Goal: Task Accomplishment & Management: Complete application form

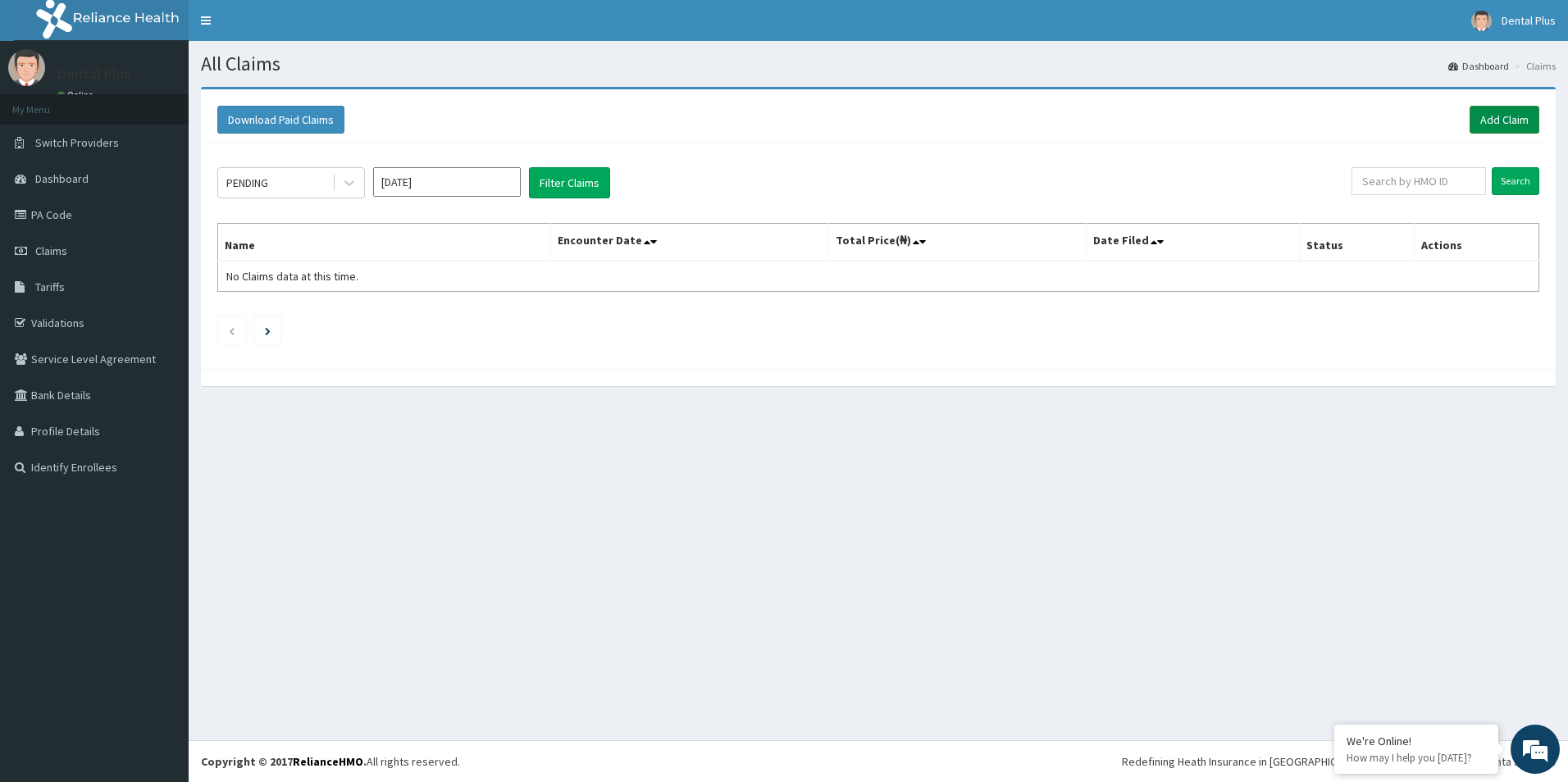
click at [1521, 116] on link "Add Claim" at bounding box center [1504, 120] width 70 height 28
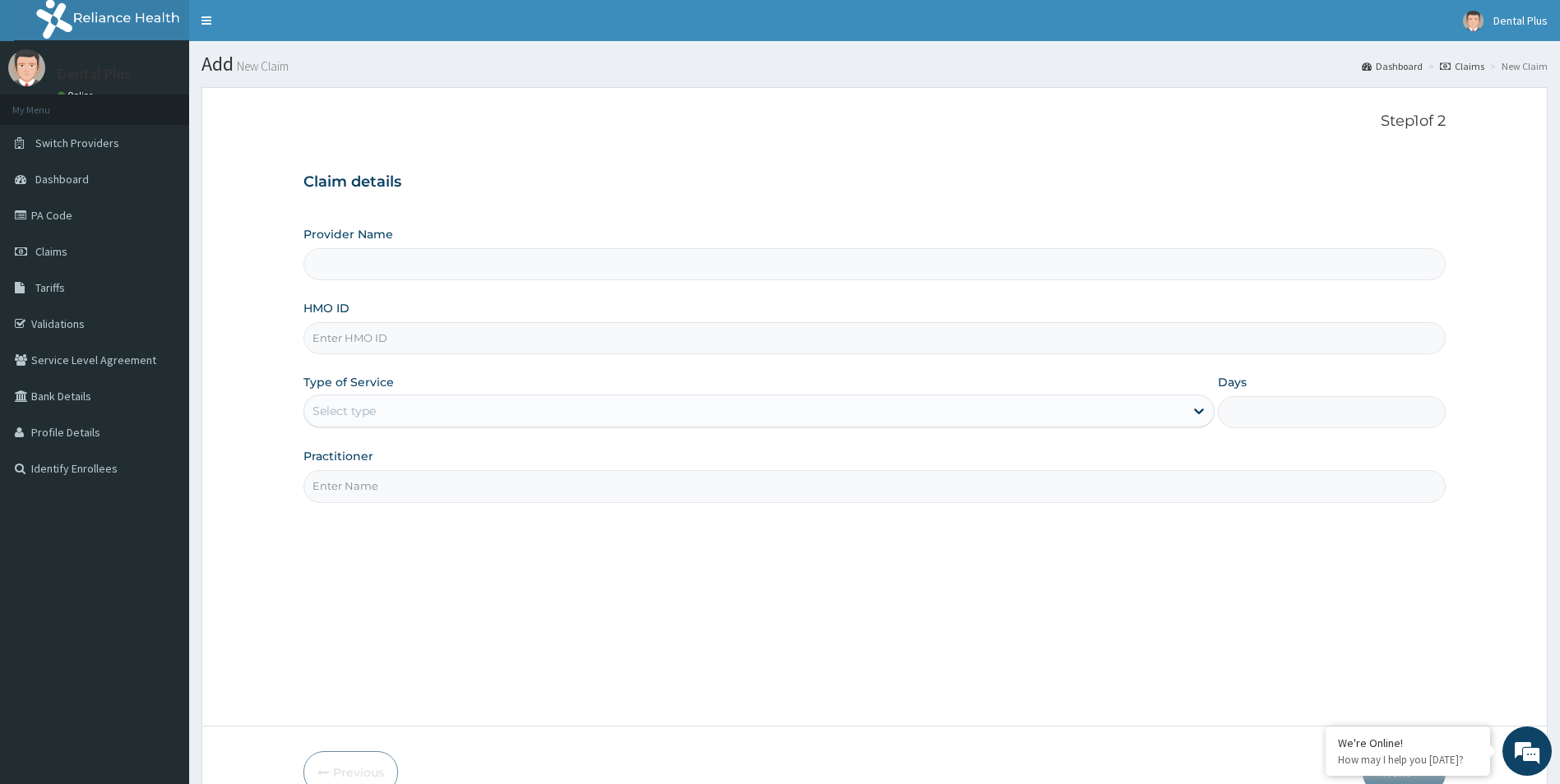
type input "Dental Plus -Surulere"
click at [684, 337] on input "HMO ID" at bounding box center [875, 338] width 1143 height 32
click at [462, 336] on input "HMO ID" at bounding box center [875, 338] width 1143 height 32
type input "mcm/10007/a"
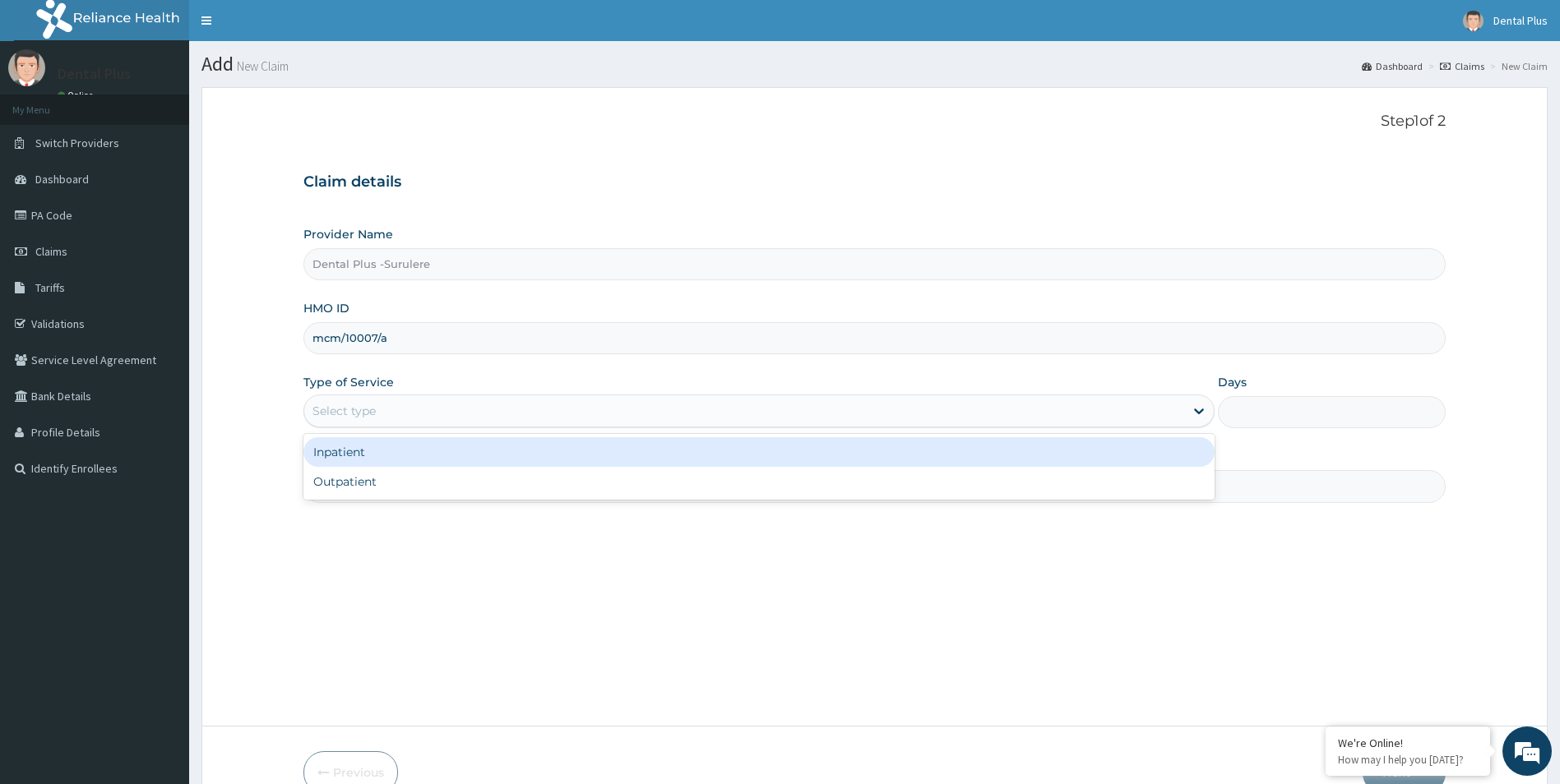
click at [456, 408] on div "Select type" at bounding box center [744, 411] width 880 height 26
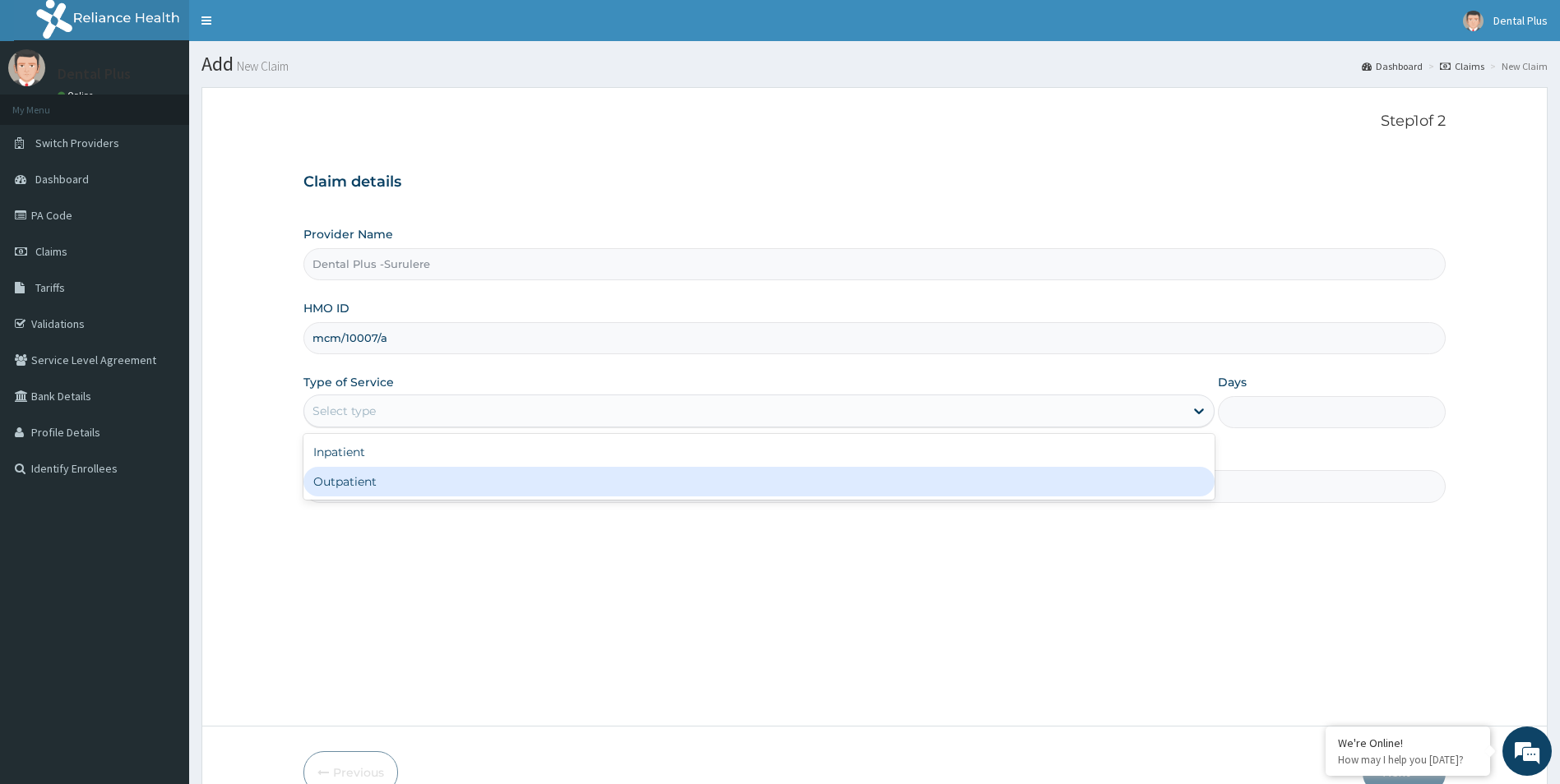
click at [449, 475] on div "Outpatient" at bounding box center [759, 482] width 912 height 30
type input "1"
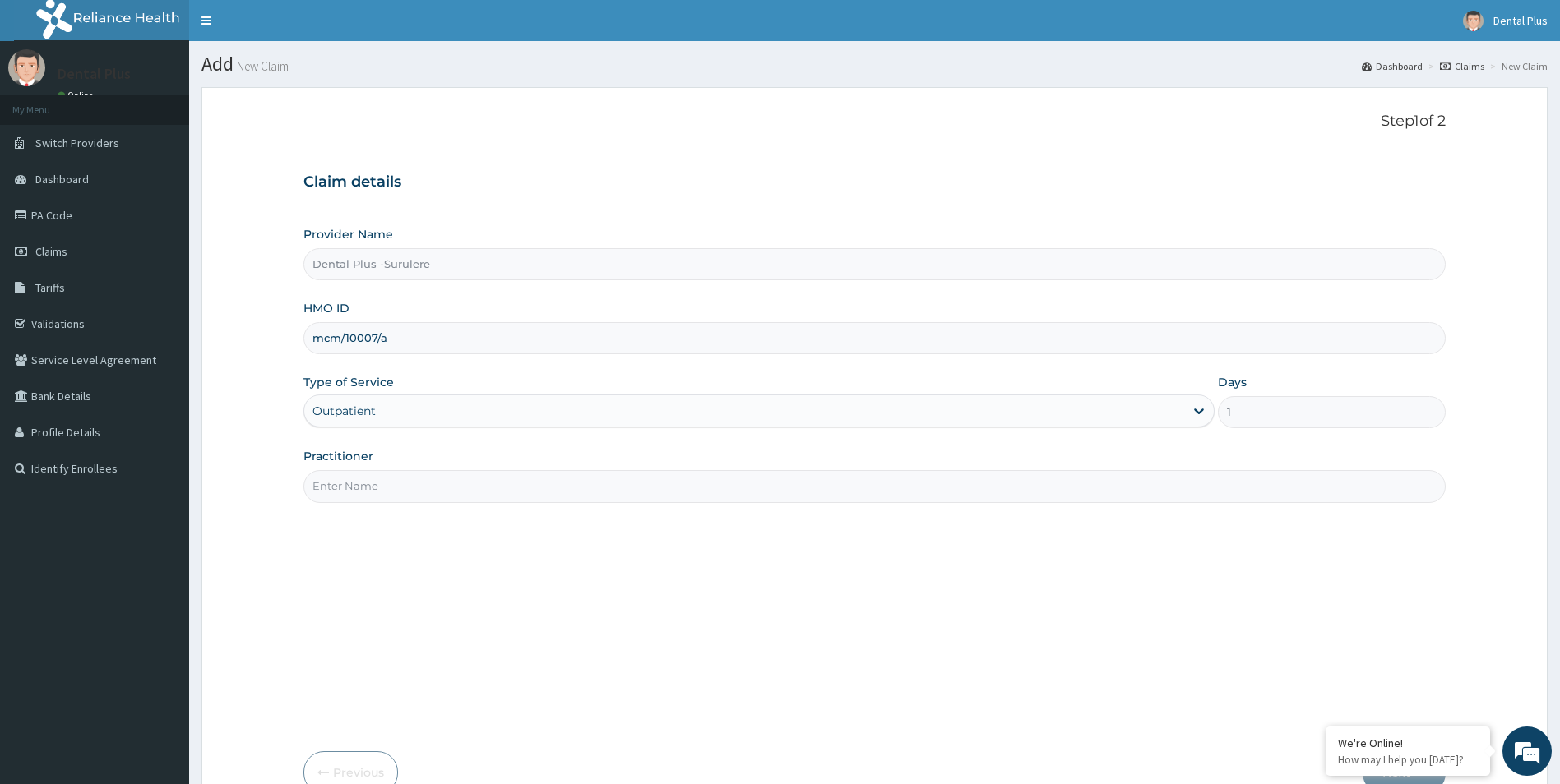
click at [488, 484] on input "Practitioner" at bounding box center [875, 486] width 1143 height 32
click at [491, 490] on input "Practitioner" at bounding box center [875, 486] width 1143 height 32
type input "d"
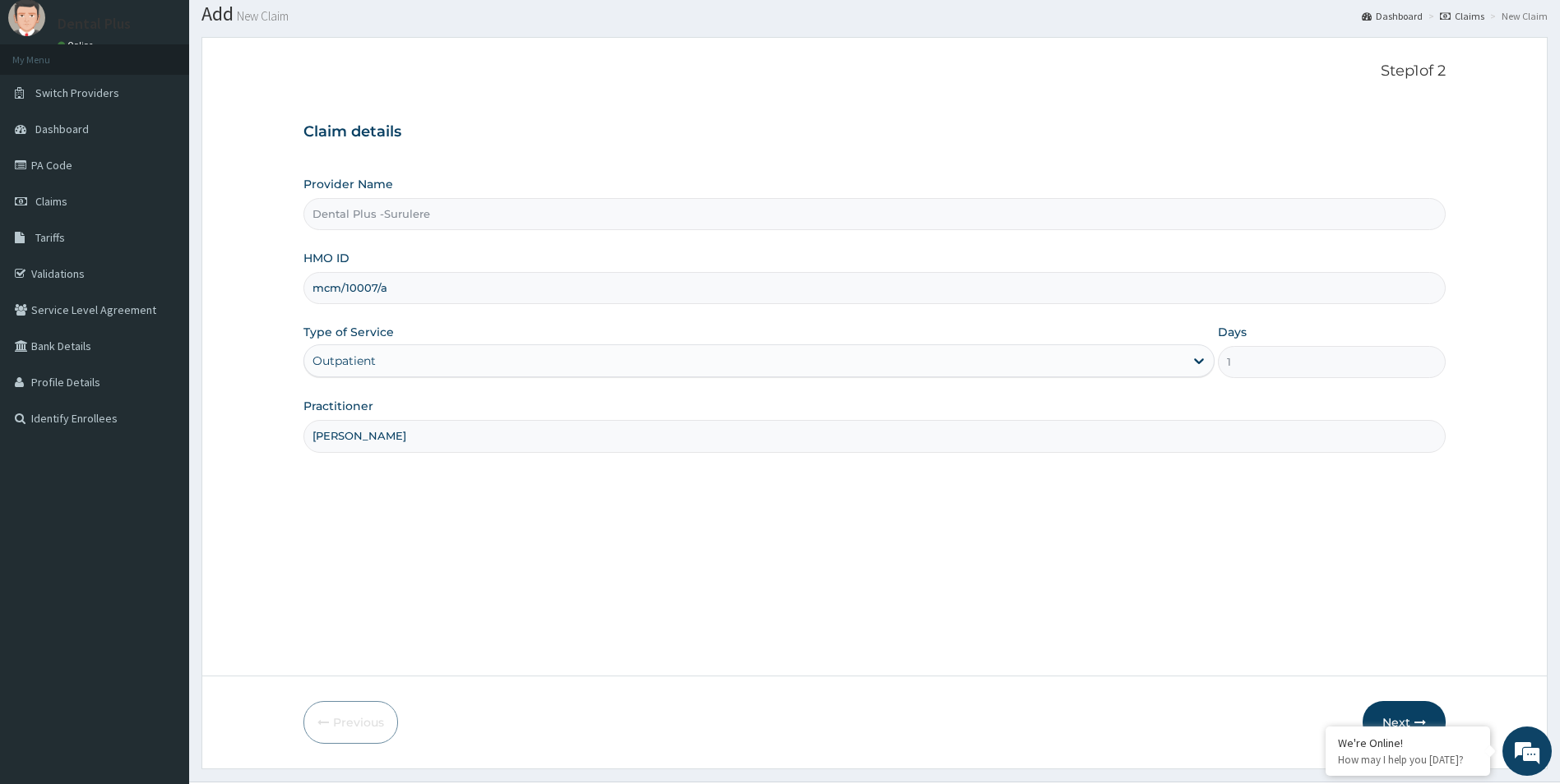
scroll to position [89, 0]
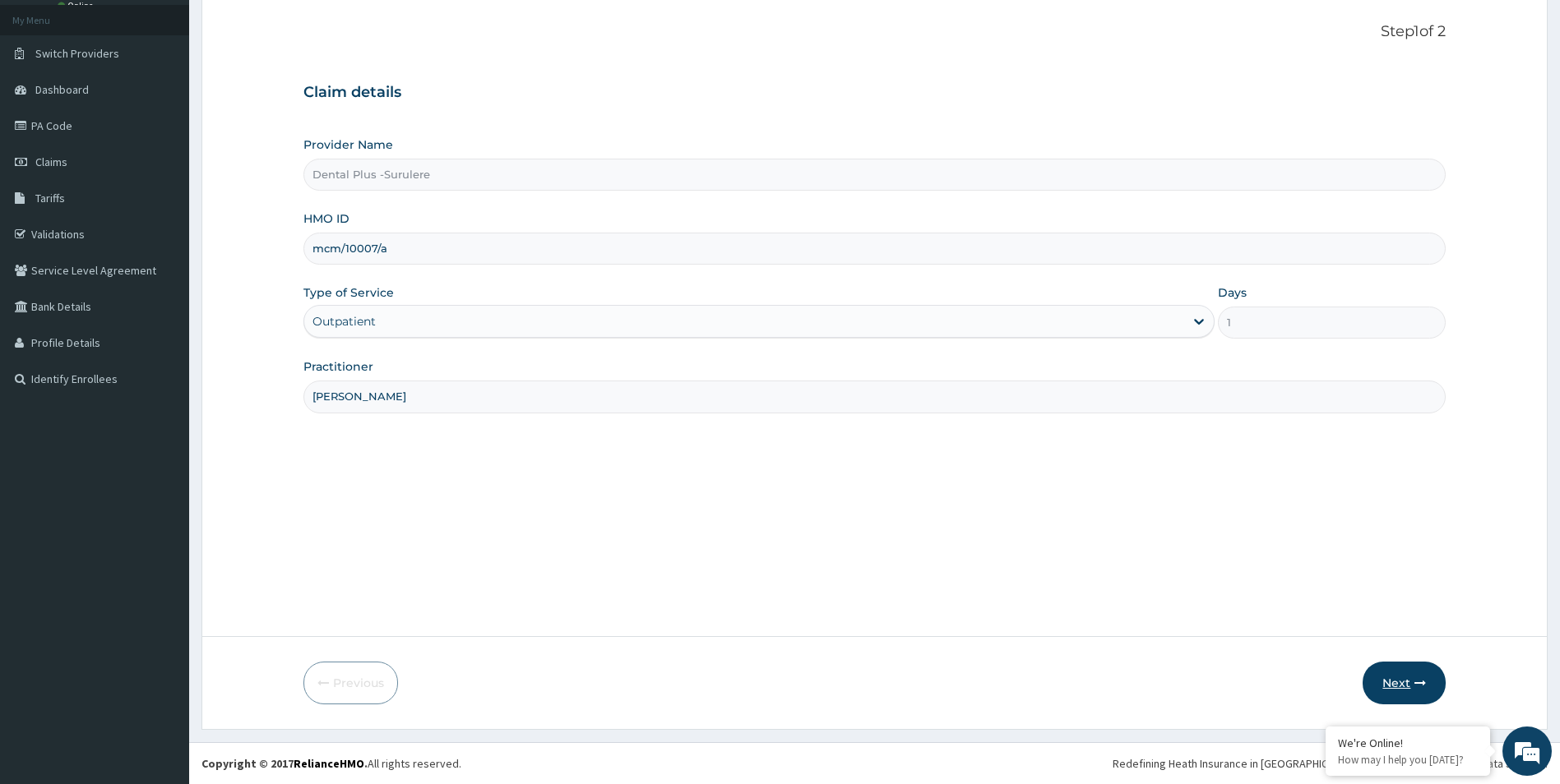
type input "DR MOYO"
click at [1399, 679] on button "Next" at bounding box center [1403, 683] width 83 height 43
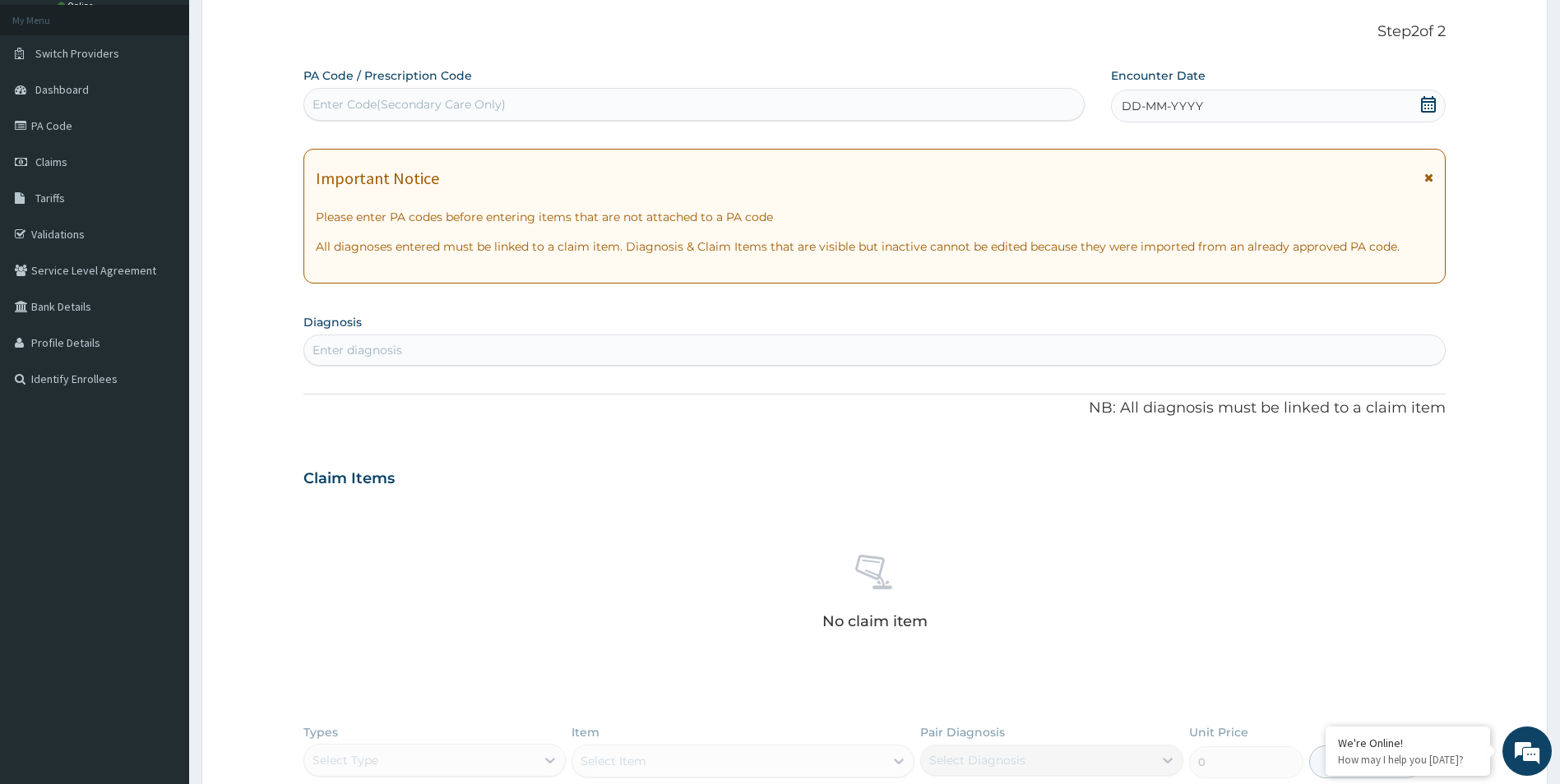
click at [707, 89] on div "Enter Code(Secondary Care Only)" at bounding box center [694, 103] width 781 height 33
paste input "PA/1829E0"
type input "PA/1829E0"
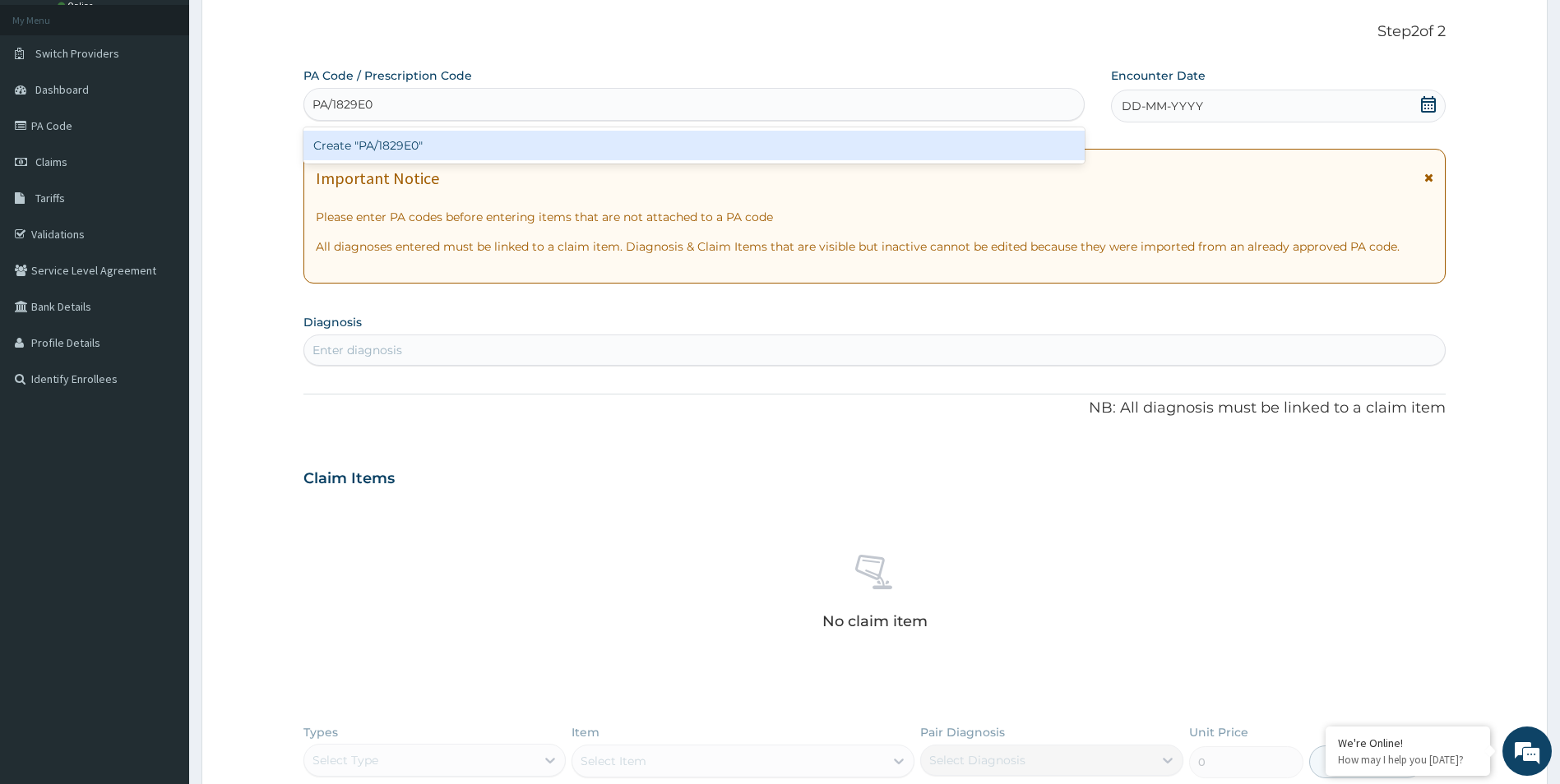
click at [658, 135] on div "Create "PA/1829E0"" at bounding box center [694, 145] width 781 height 30
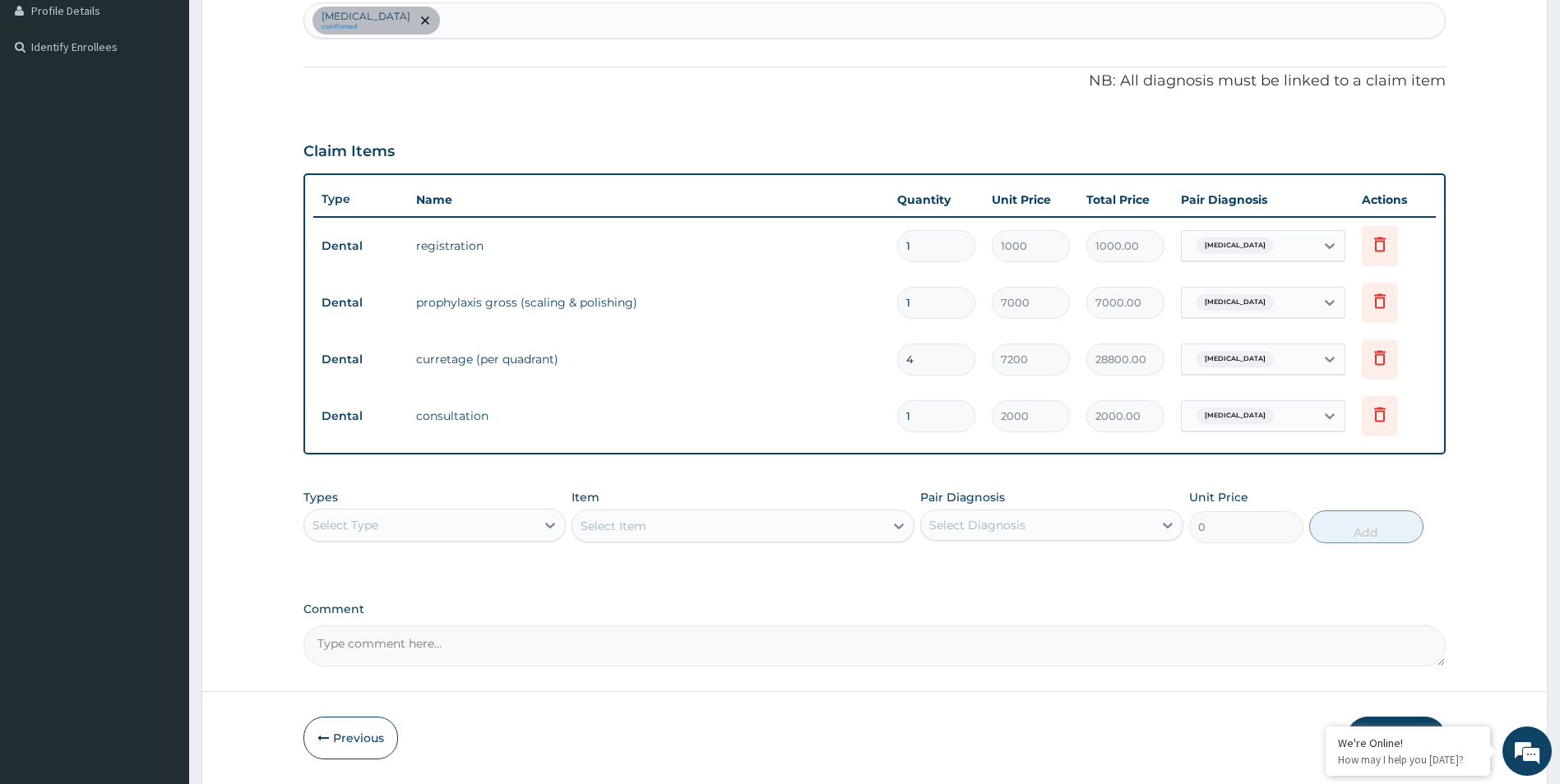
scroll to position [476, 0]
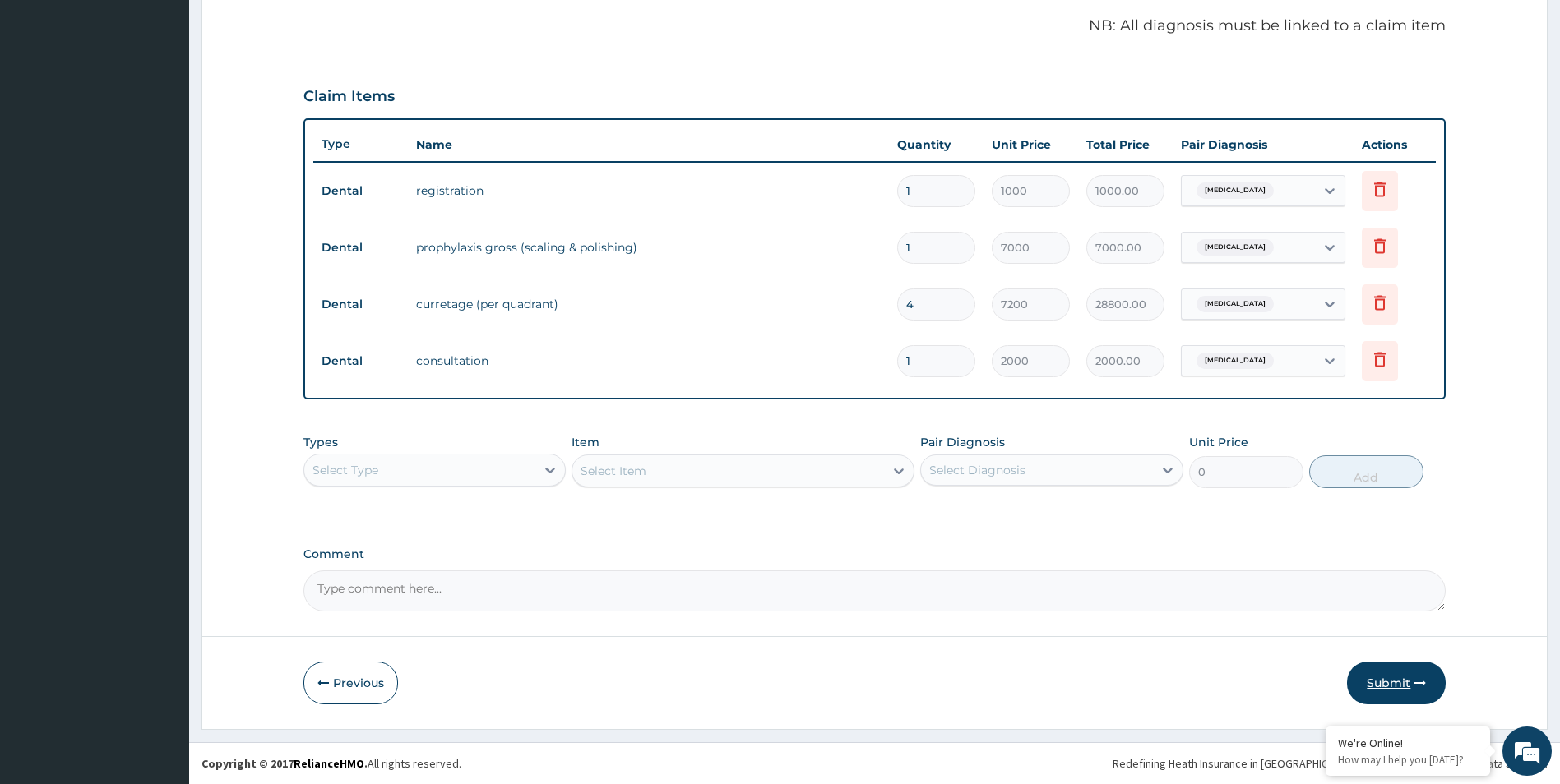
click at [1401, 687] on button "Submit" at bounding box center [1396, 683] width 99 height 43
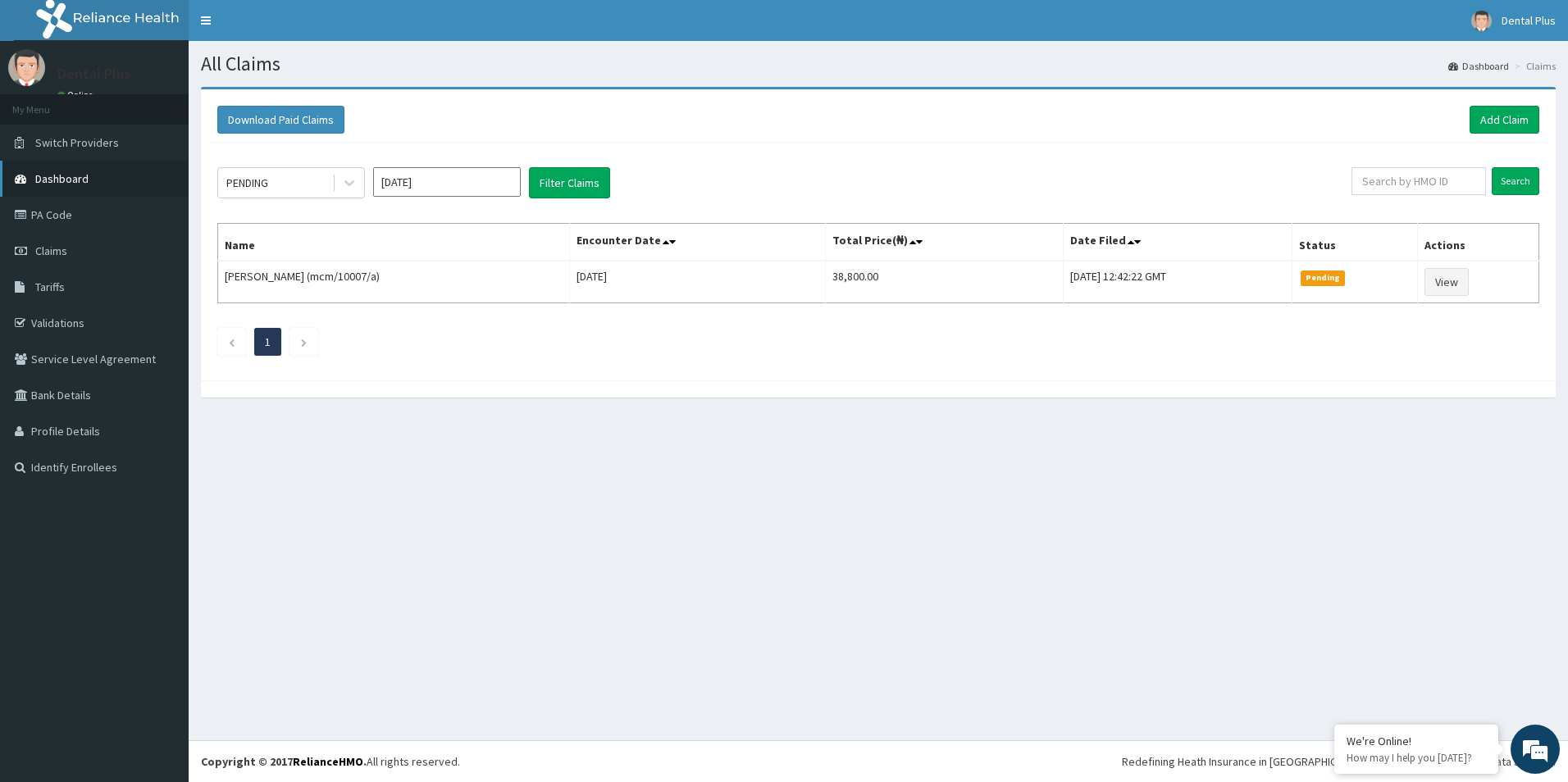
click at [94, 177] on link "Dashboard" at bounding box center [94, 179] width 189 height 36
